Goal: Task Accomplishment & Management: Manage account settings

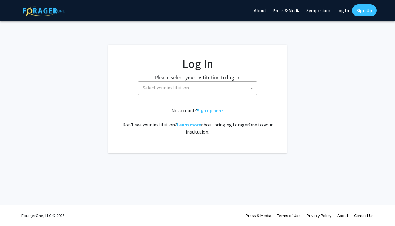
select select
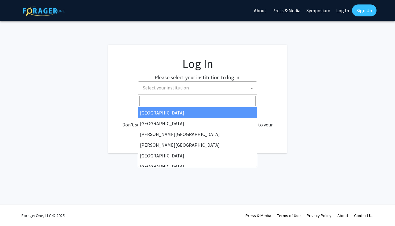
click at [212, 89] on span "Select your institution" at bounding box center [199, 88] width 116 height 12
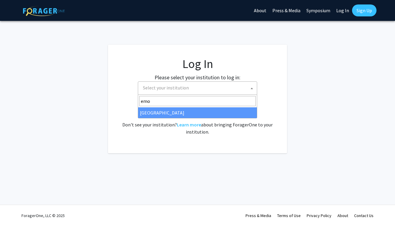
type input "emo"
select select "12"
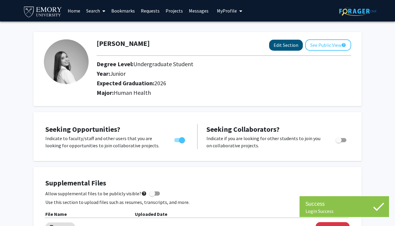
click at [278, 44] on button "Edit Section" at bounding box center [286, 45] width 34 height 11
select select "junior"
select select "2026"
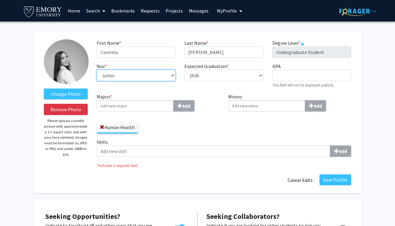
select select "senior"
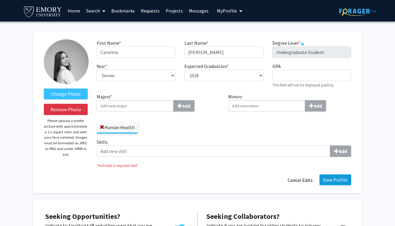
click at [330, 180] on button "Save Profile" at bounding box center [336, 180] width 32 height 11
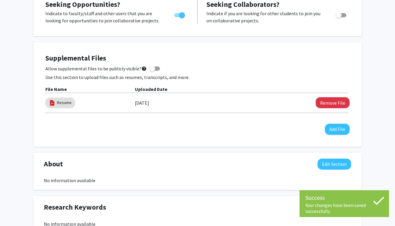
scroll to position [126, 0]
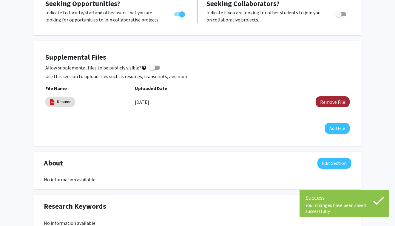
click at [328, 105] on button "Remove File" at bounding box center [333, 101] width 34 height 11
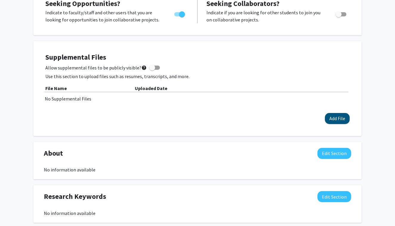
click at [335, 124] on button "Add File" at bounding box center [337, 118] width 25 height 11
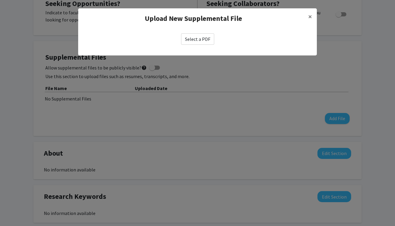
click at [200, 41] on label "Select a PDF" at bounding box center [197, 38] width 33 height 11
click at [0, 0] on input "Select a PDF" at bounding box center [0, 0] width 0 height 0
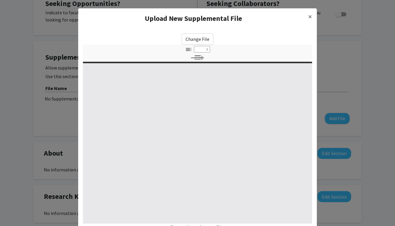
select select "custom"
type input "0"
select select "custom"
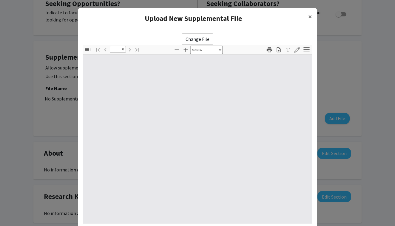
type input "1"
select select "auto"
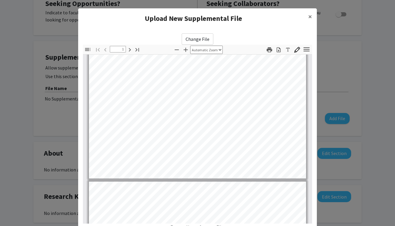
type input "2"
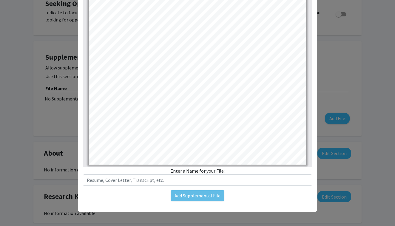
scroll to position [56, 0]
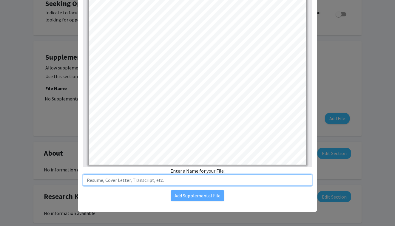
click at [195, 176] on input "text" at bounding box center [197, 180] width 229 height 11
type input "C"
type input "[PERSON_NAME] CV"
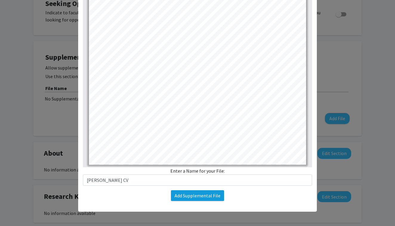
click at [211, 200] on button "Add Supplemental File" at bounding box center [197, 195] width 53 height 11
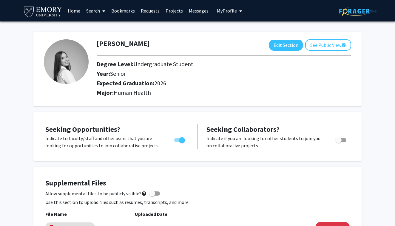
scroll to position [0, 0]
click at [102, 11] on span at bounding box center [102, 11] width 5 height 21
click at [175, 12] on link "Projects" at bounding box center [174, 10] width 23 height 21
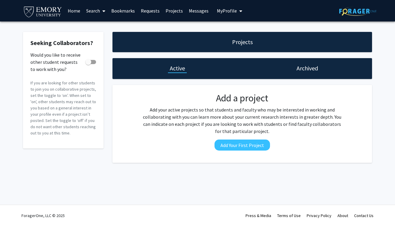
click at [79, 13] on link "Home" at bounding box center [74, 10] width 18 height 21
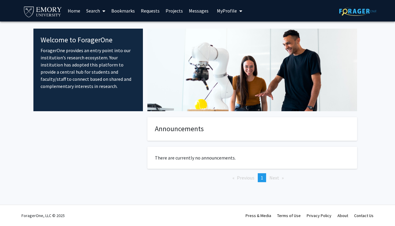
click at [104, 13] on icon at bounding box center [103, 11] width 3 height 5
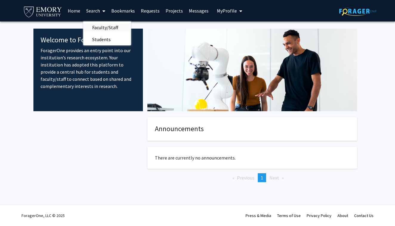
click at [107, 33] on span "Faculty/Staff" at bounding box center [105, 27] width 44 height 12
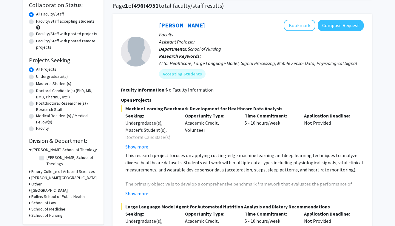
scroll to position [44, 0]
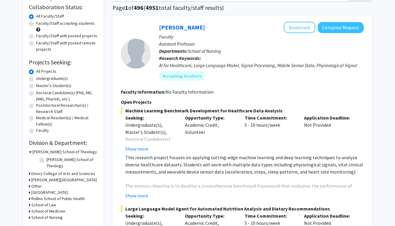
click at [56, 78] on label "Undergraduate(s)" at bounding box center [52, 78] width 32 height 6
click at [40, 78] on input "Undergraduate(s)" at bounding box center [38, 77] width 4 height 4
radio input "true"
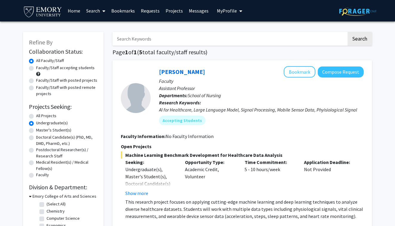
click at [36, 70] on label "Faculty/Staff accepting students" at bounding box center [65, 68] width 58 height 6
click at [36, 69] on input "Faculty/Staff accepting students" at bounding box center [38, 67] width 4 height 4
radio input "true"
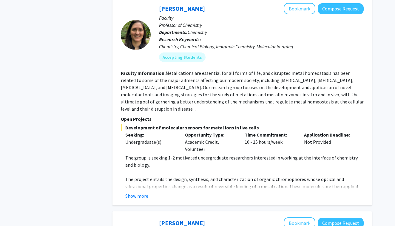
scroll to position [996, 0]
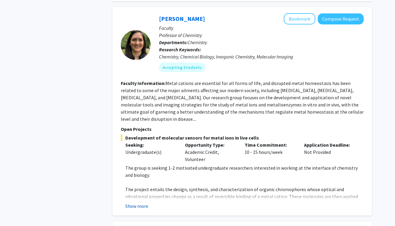
click at [144, 203] on button "Show more" at bounding box center [136, 206] width 23 height 7
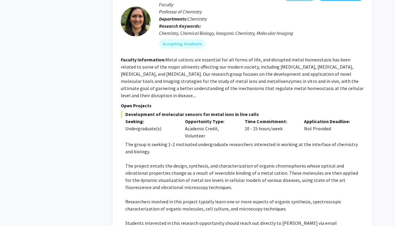
scroll to position [1021, 0]
